Goal: Find specific page/section: Find specific page/section

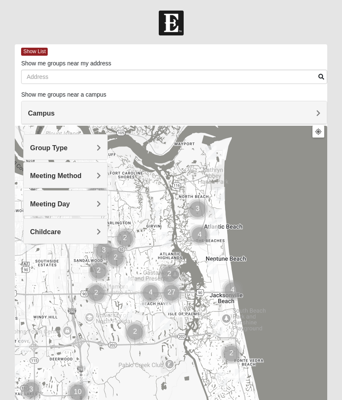
click at [71, 110] on h4 "Campus" at bounding box center [174, 113] width 292 height 8
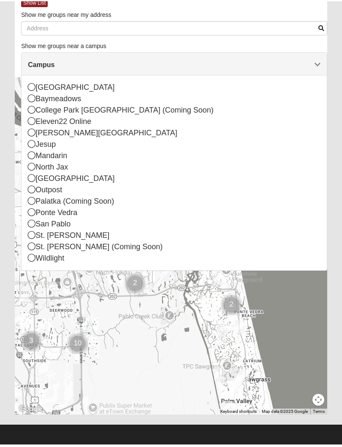
scroll to position [47, 0]
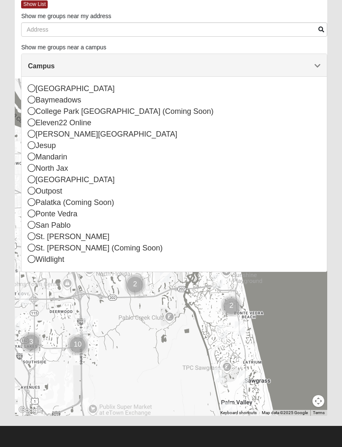
click at [36, 227] on div "San Pablo" at bounding box center [174, 225] width 292 height 11
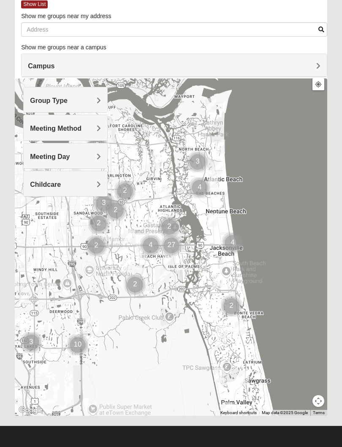
click at [95, 153] on h4 "Meeting Day" at bounding box center [65, 157] width 71 height 8
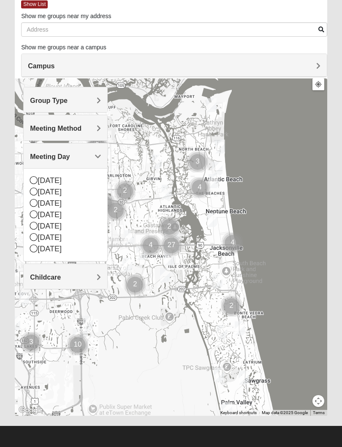
click at [32, 214] on icon at bounding box center [34, 214] width 8 height 8
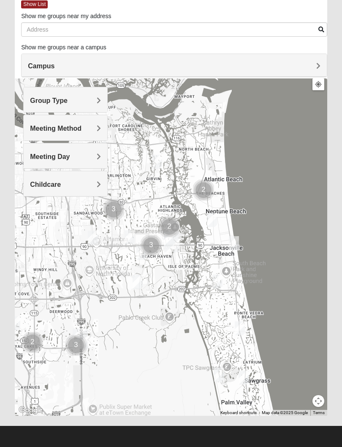
click at [96, 154] on h4 "Meeting Day" at bounding box center [65, 157] width 71 height 8
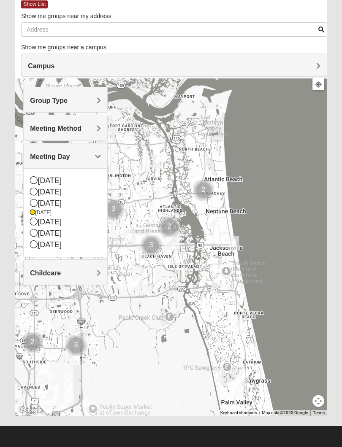
click at [37, 201] on icon at bounding box center [34, 203] width 8 height 8
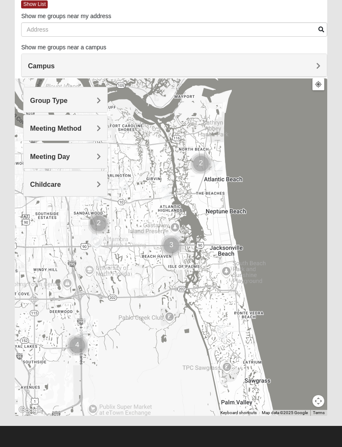
click at [102, 152] on div "Meeting Day" at bounding box center [66, 155] width 84 height 25
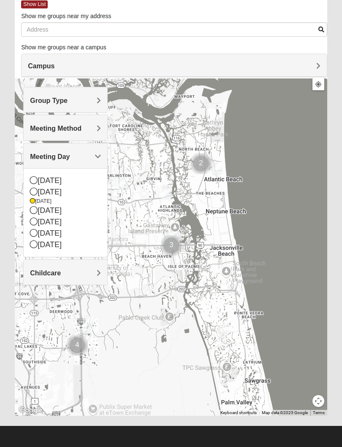
click at [36, 213] on div "[DATE]" at bounding box center [65, 210] width 71 height 11
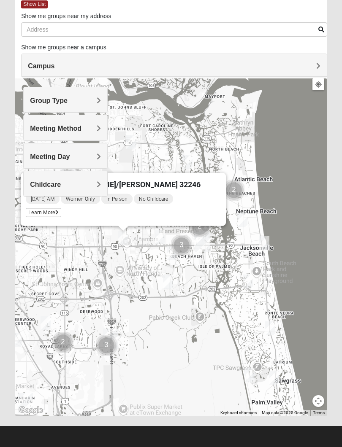
click at [200, 183] on button "Close" at bounding box center [210, 183] width 20 height 20
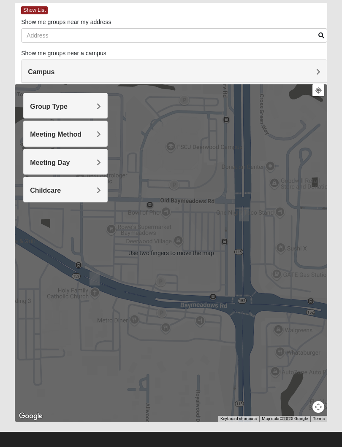
scroll to position [0, 0]
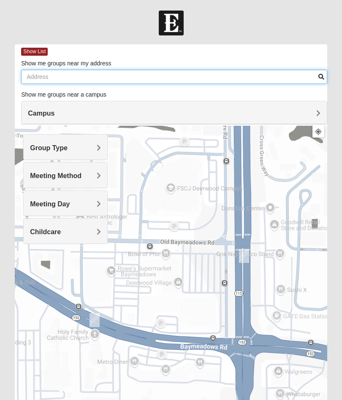
click at [66, 74] on input "Show me groups near my address" at bounding box center [174, 77] width 306 height 14
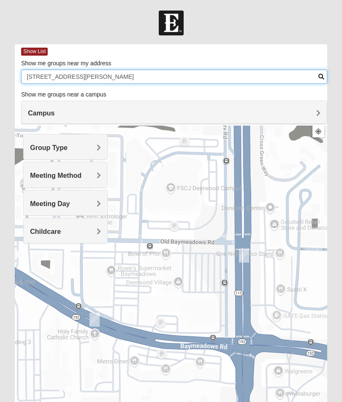
click at [326, 75] on input "[STREET_ADDRESS][PERSON_NAME]" at bounding box center [174, 77] width 306 height 14
click at [324, 79] on input "[STREET_ADDRESS][PERSON_NAME]" at bounding box center [174, 77] width 306 height 14
click at [317, 74] on input "[STREET_ADDRESS][PERSON_NAME]" at bounding box center [174, 77] width 306 height 14
click at [316, 77] on input "[STREET_ADDRESS][PERSON_NAME]" at bounding box center [174, 77] width 306 height 14
click at [130, 80] on input "[STREET_ADDRESS][PERSON_NAME]" at bounding box center [174, 77] width 306 height 14
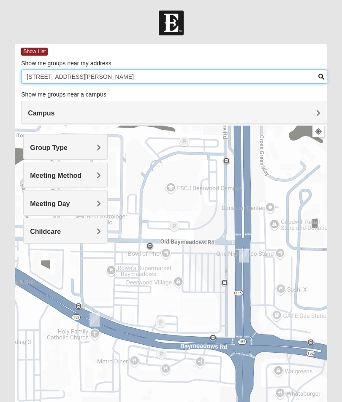
type input "[STREET_ADDRESS][PERSON_NAME]"
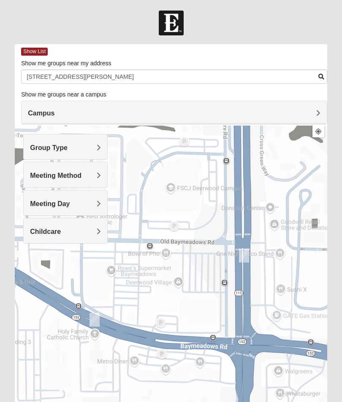
click at [67, 148] on span "Group Type" at bounding box center [49, 147] width 38 height 7
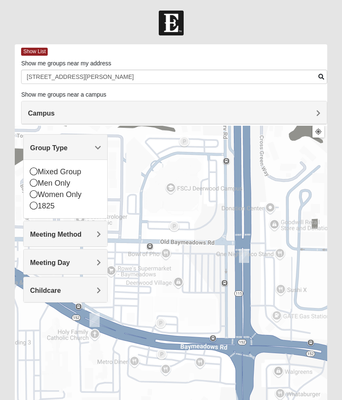
click at [38, 186] on div "Men Only" at bounding box center [65, 183] width 71 height 11
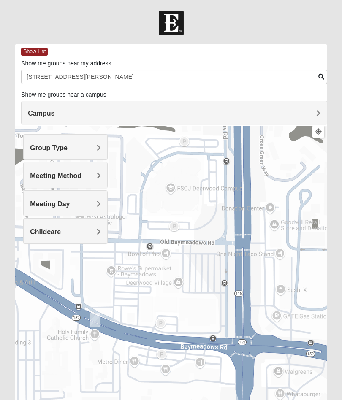
click at [69, 126] on div at bounding box center [171, 294] width 312 height 337
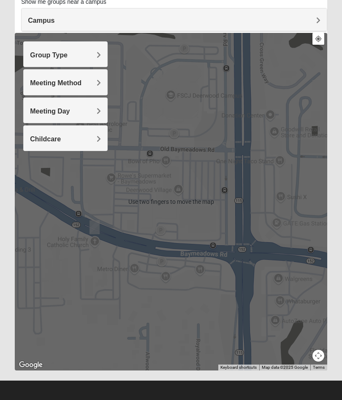
scroll to position [92, 0]
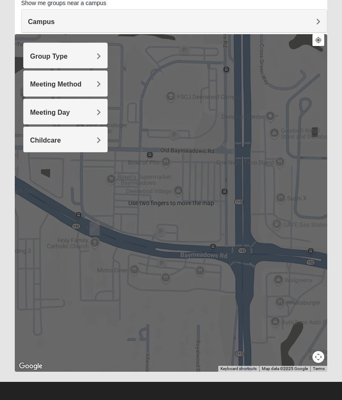
click at [259, 223] on div at bounding box center [171, 202] width 312 height 337
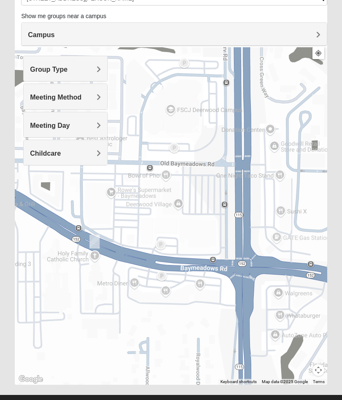
scroll to position [94, 0]
